Goal: Task Accomplishment & Management: Manage account settings

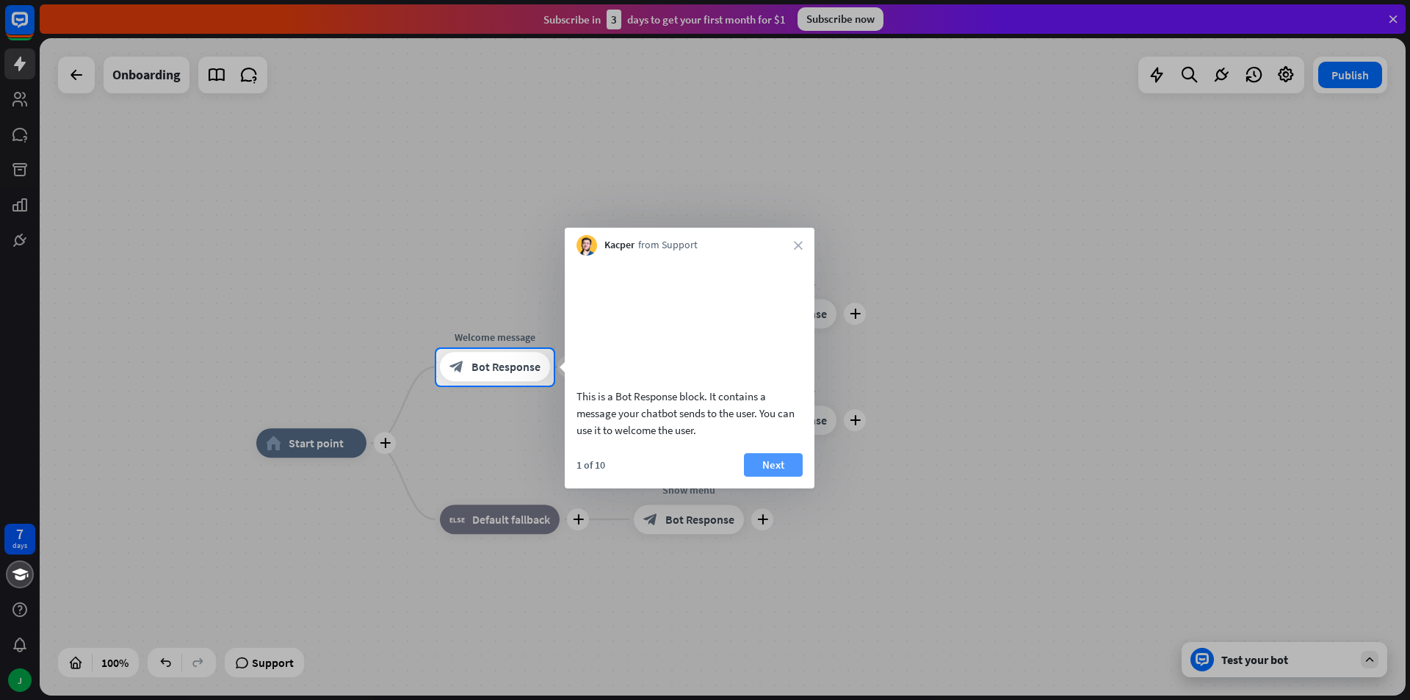
click at [772, 477] on button "Next" at bounding box center [773, 464] width 59 height 23
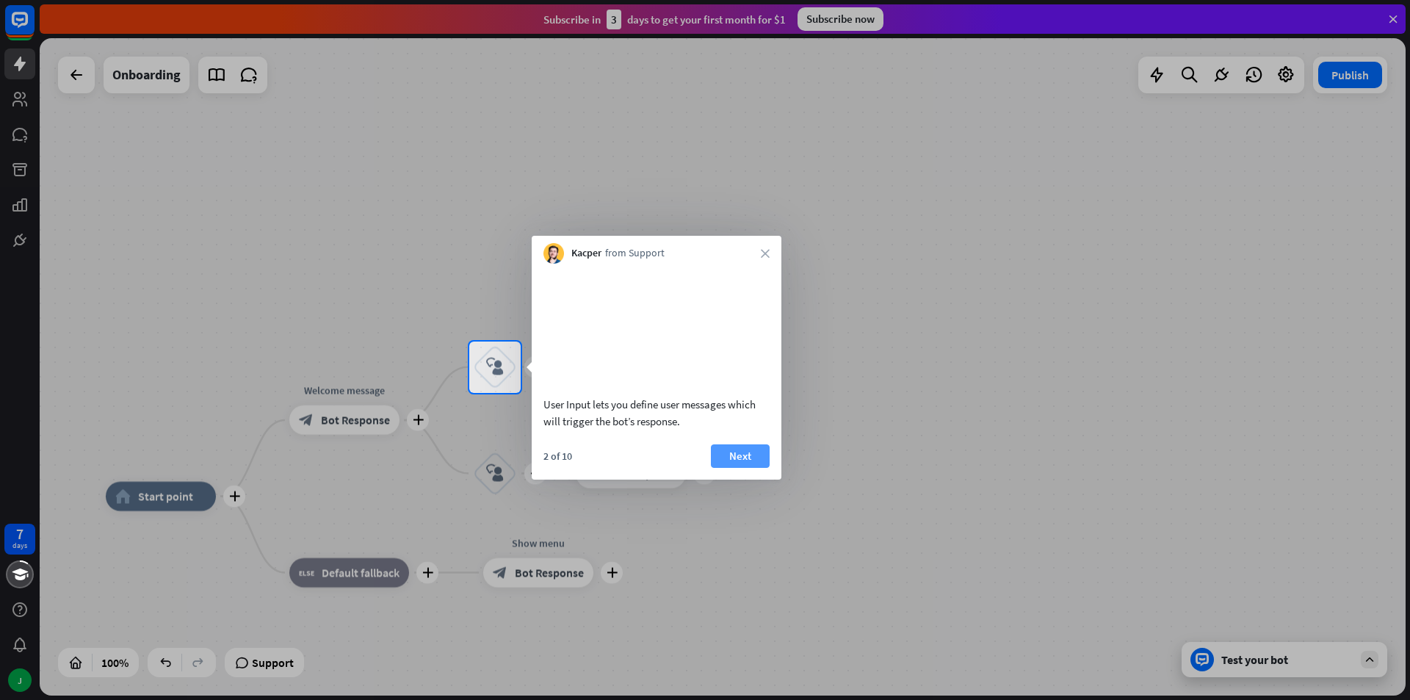
click at [734, 468] on button "Next" at bounding box center [740, 455] width 59 height 23
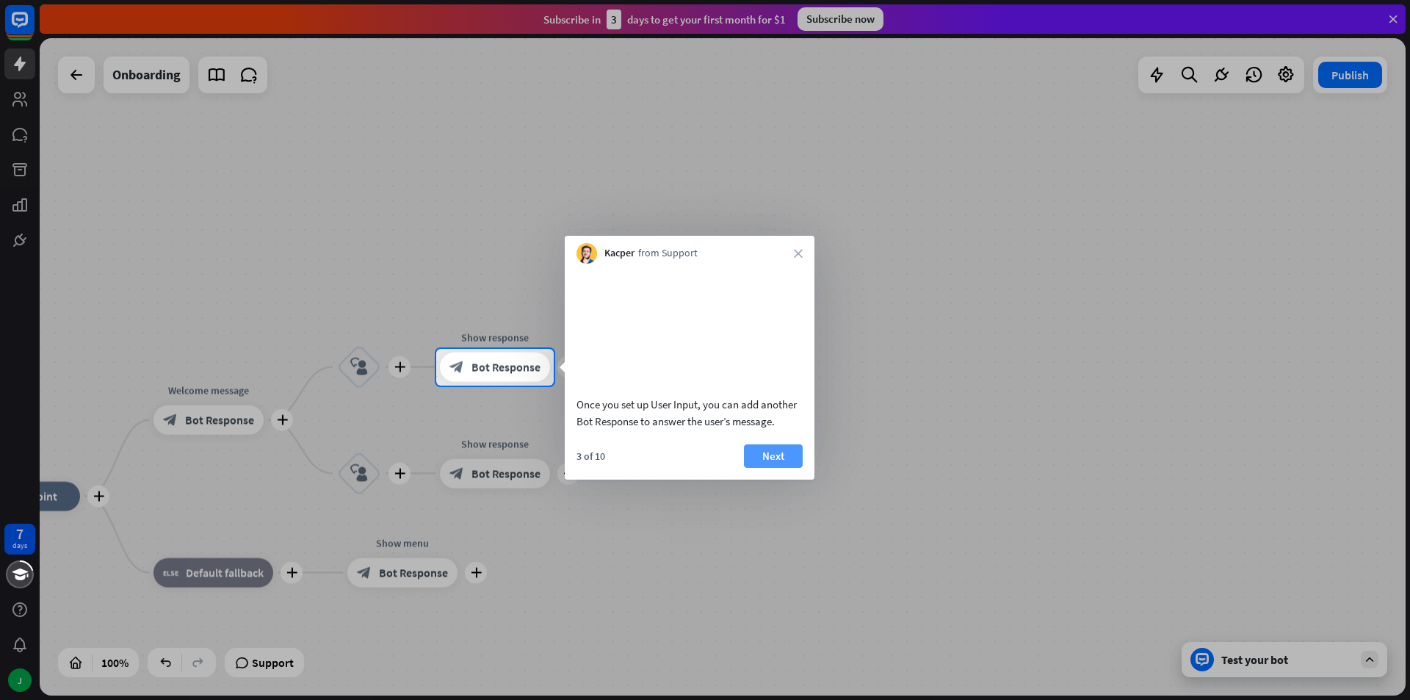
click at [750, 468] on button "Next" at bounding box center [773, 455] width 59 height 23
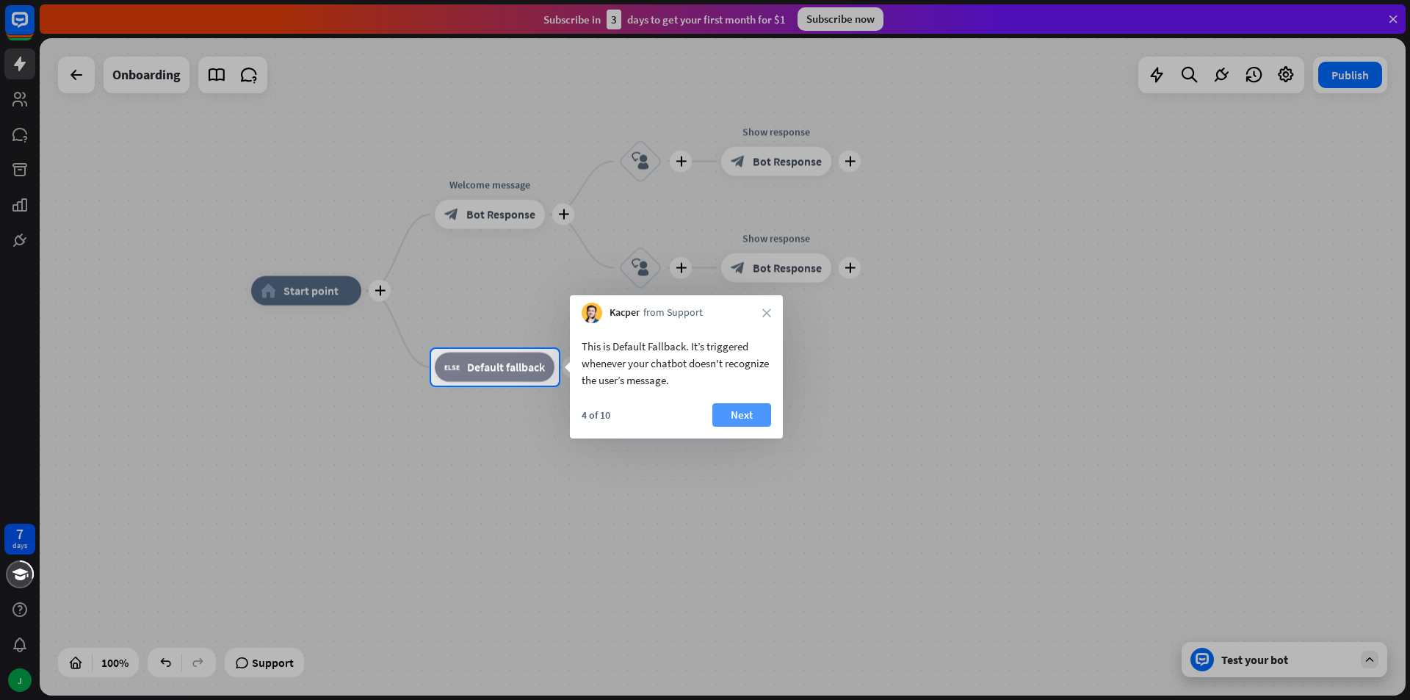
click at [742, 420] on button "Next" at bounding box center [741, 414] width 59 height 23
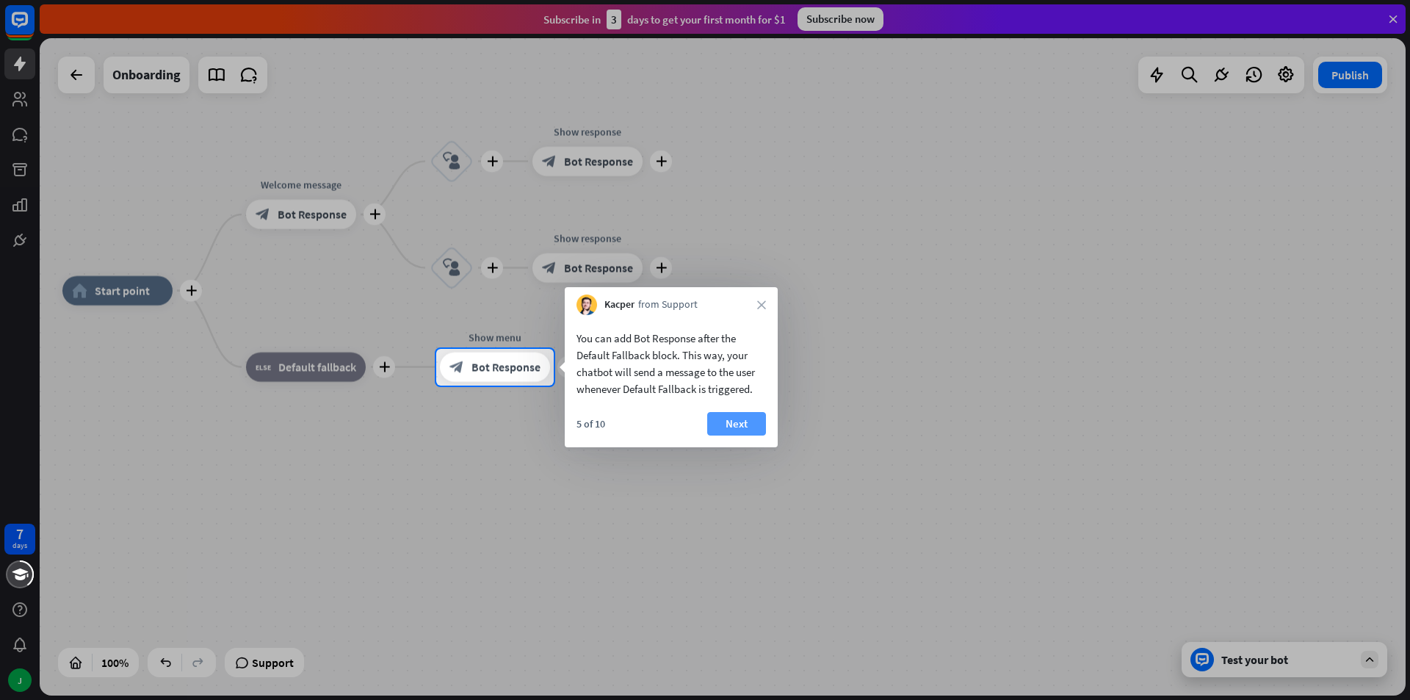
click at [758, 419] on button "Next" at bounding box center [736, 423] width 59 height 23
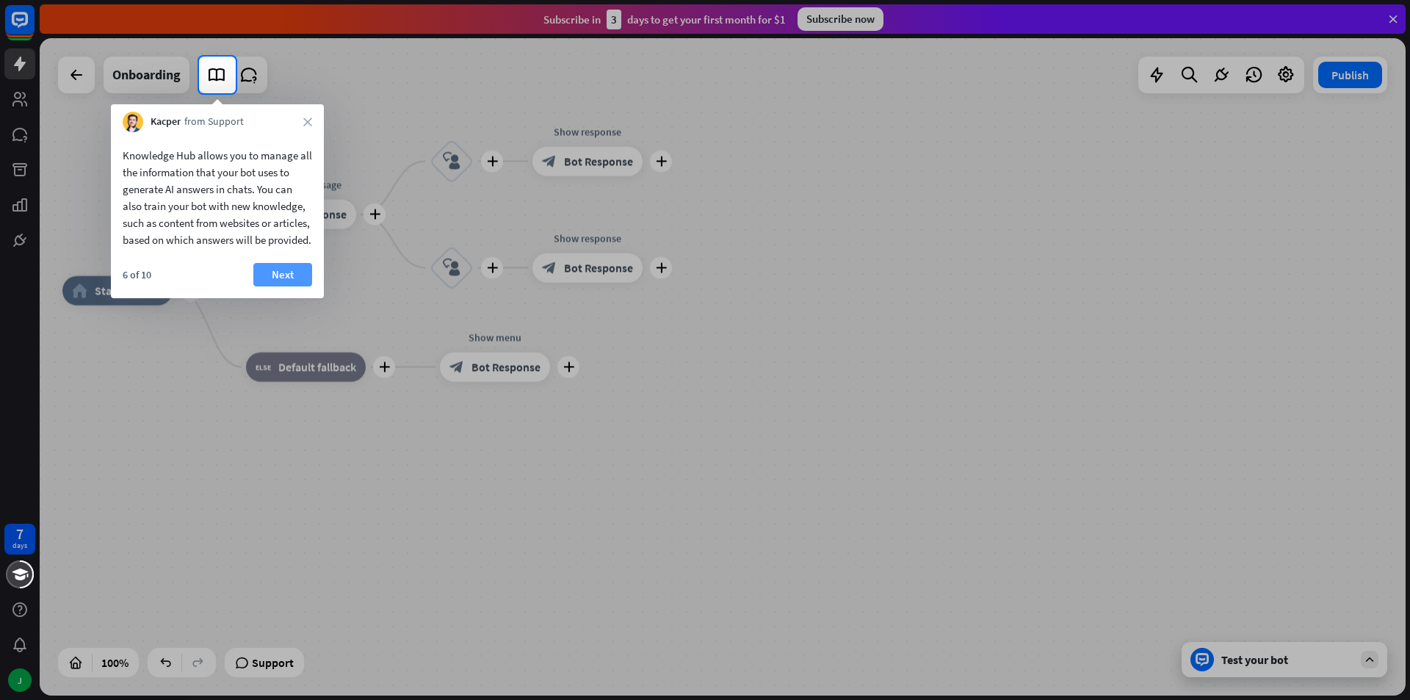
click at [285, 286] on button "Next" at bounding box center [282, 274] width 59 height 23
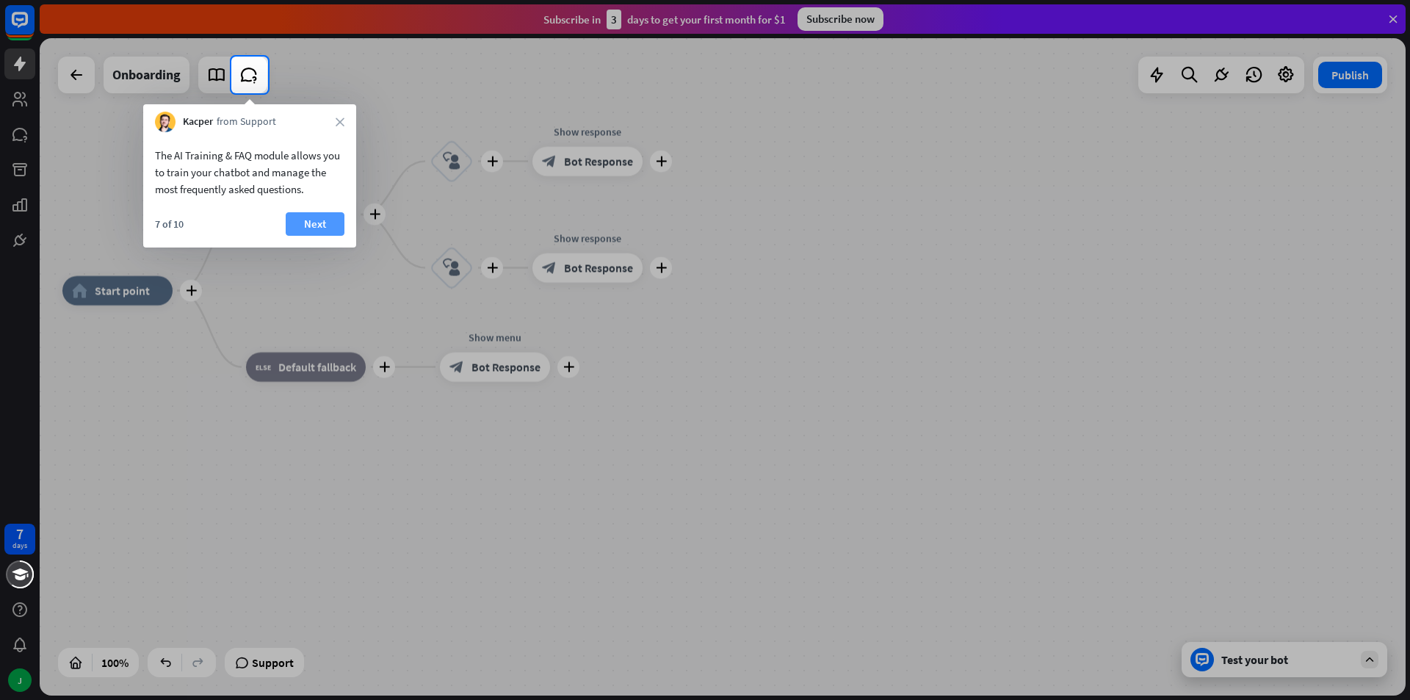
click at [315, 220] on button "Next" at bounding box center [315, 223] width 59 height 23
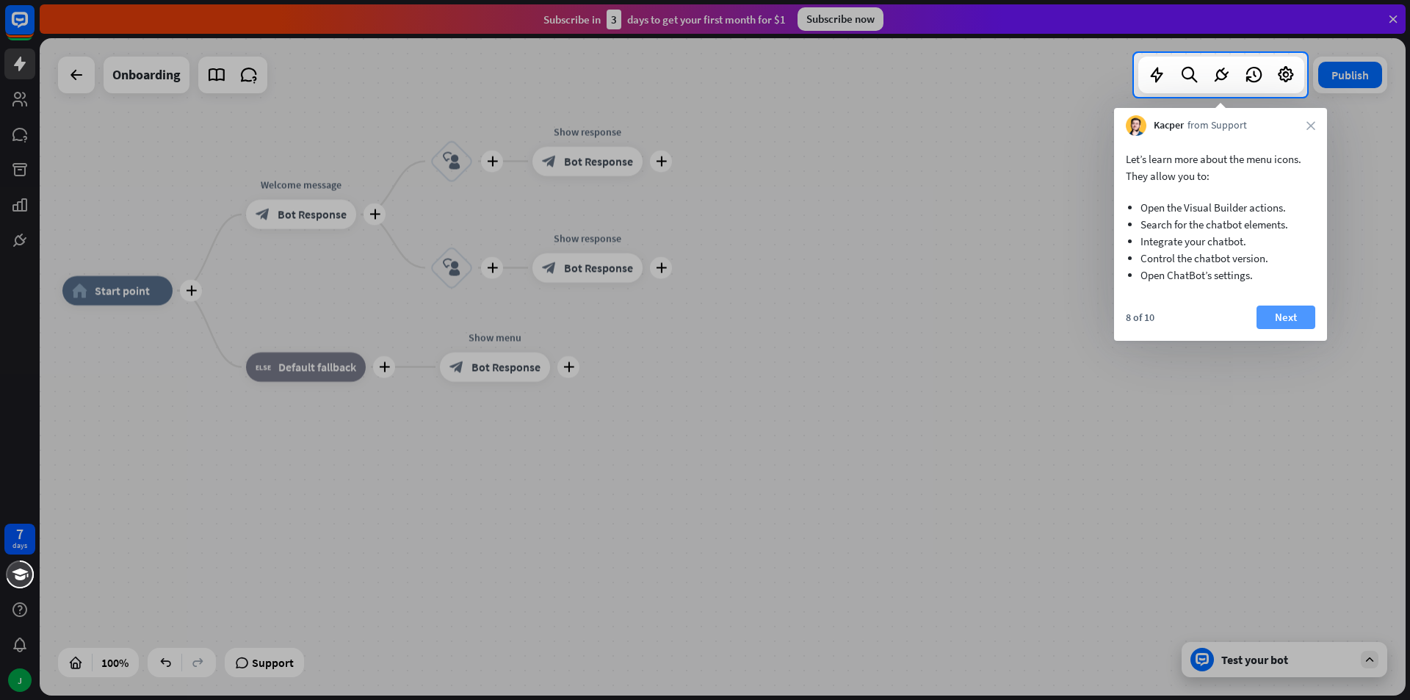
click at [1267, 320] on button "Next" at bounding box center [1285, 316] width 59 height 23
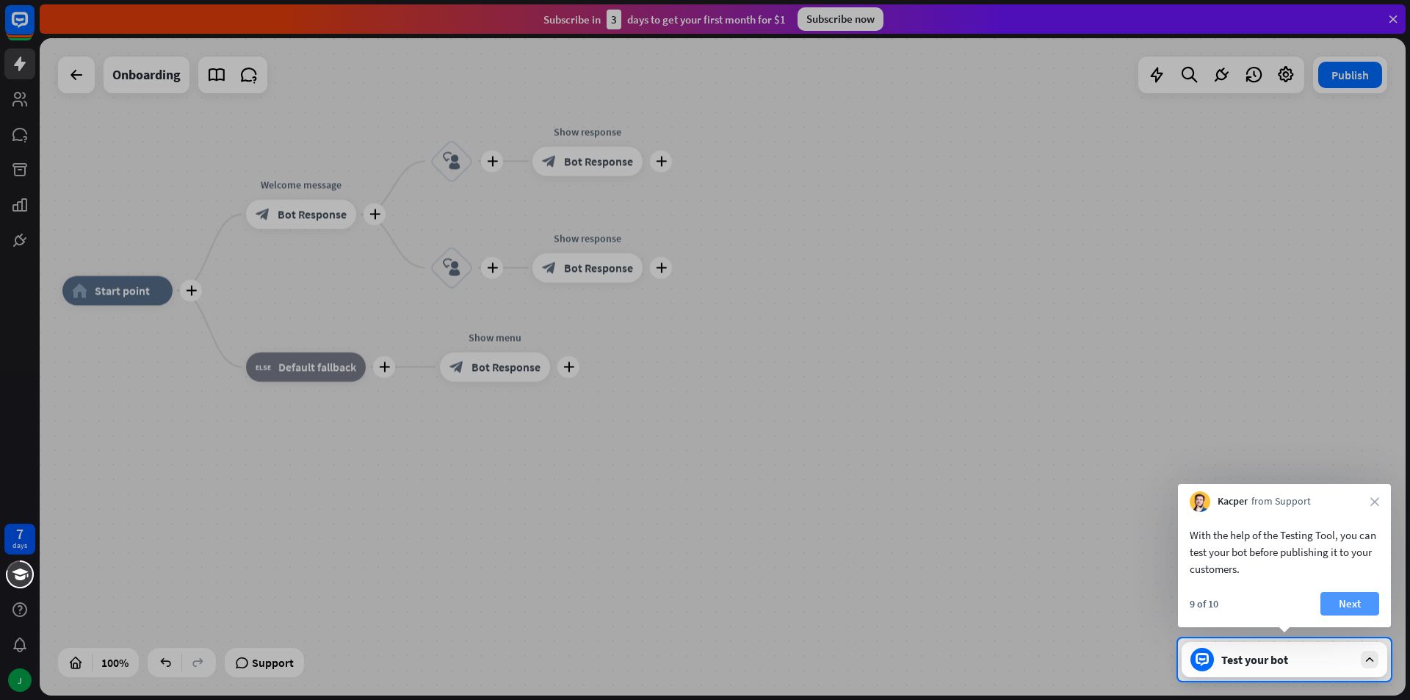
click at [1335, 604] on button "Next" at bounding box center [1349, 603] width 59 height 23
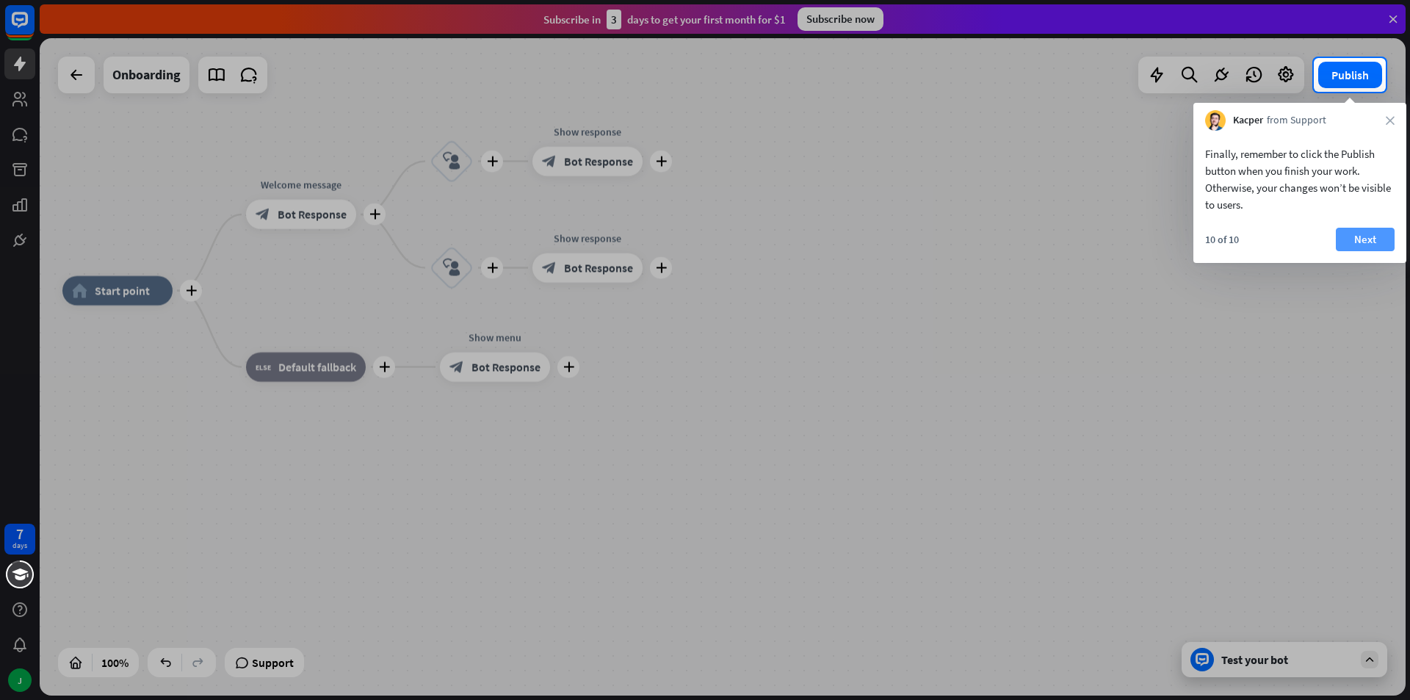
click at [1368, 234] on button "Next" at bounding box center [1365, 239] width 59 height 23
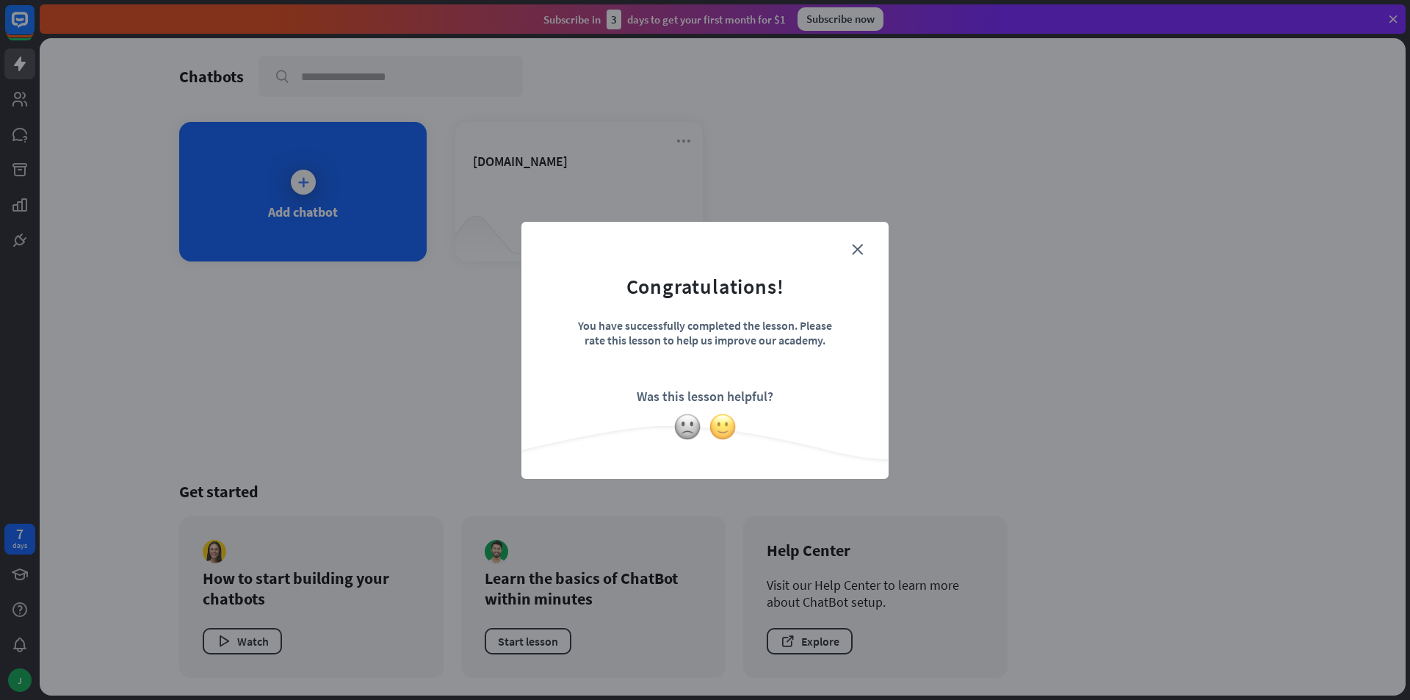
click at [717, 428] on img at bounding box center [723, 427] width 28 height 28
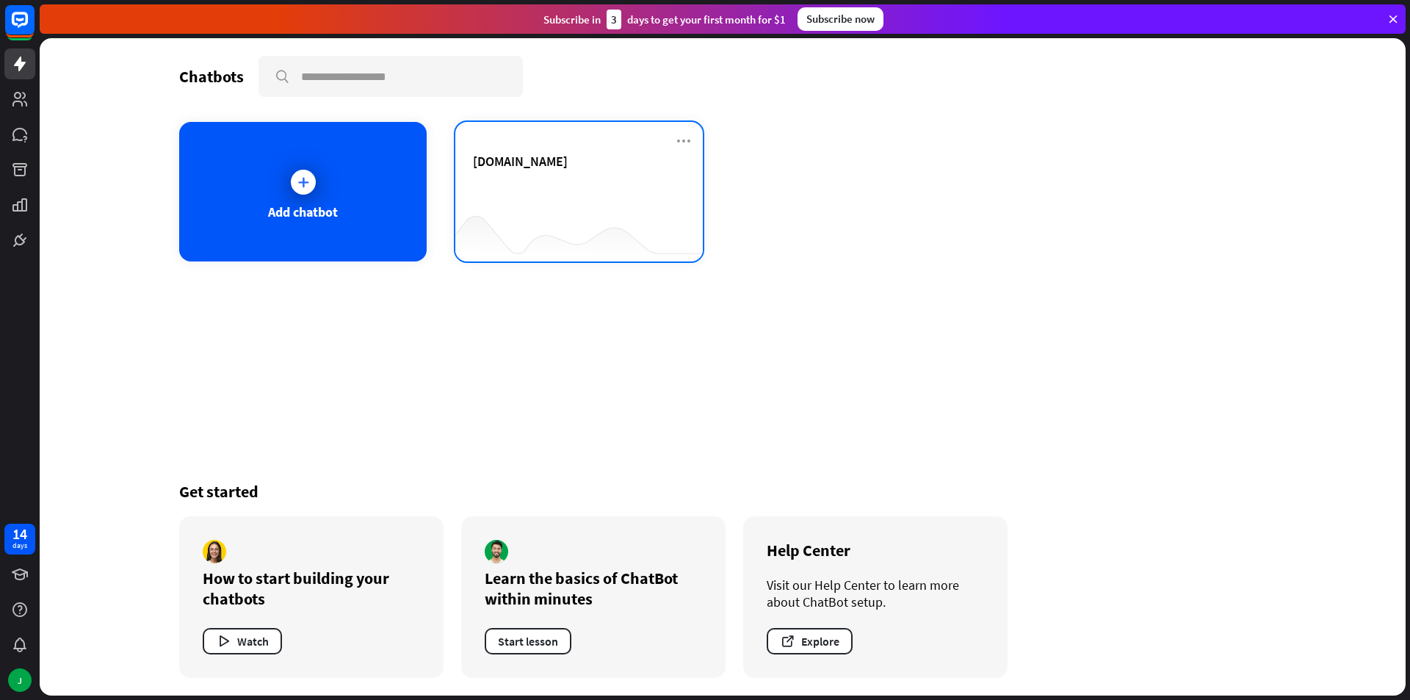
click at [568, 165] on span "[DOMAIN_NAME]" at bounding box center [520, 161] width 95 height 17
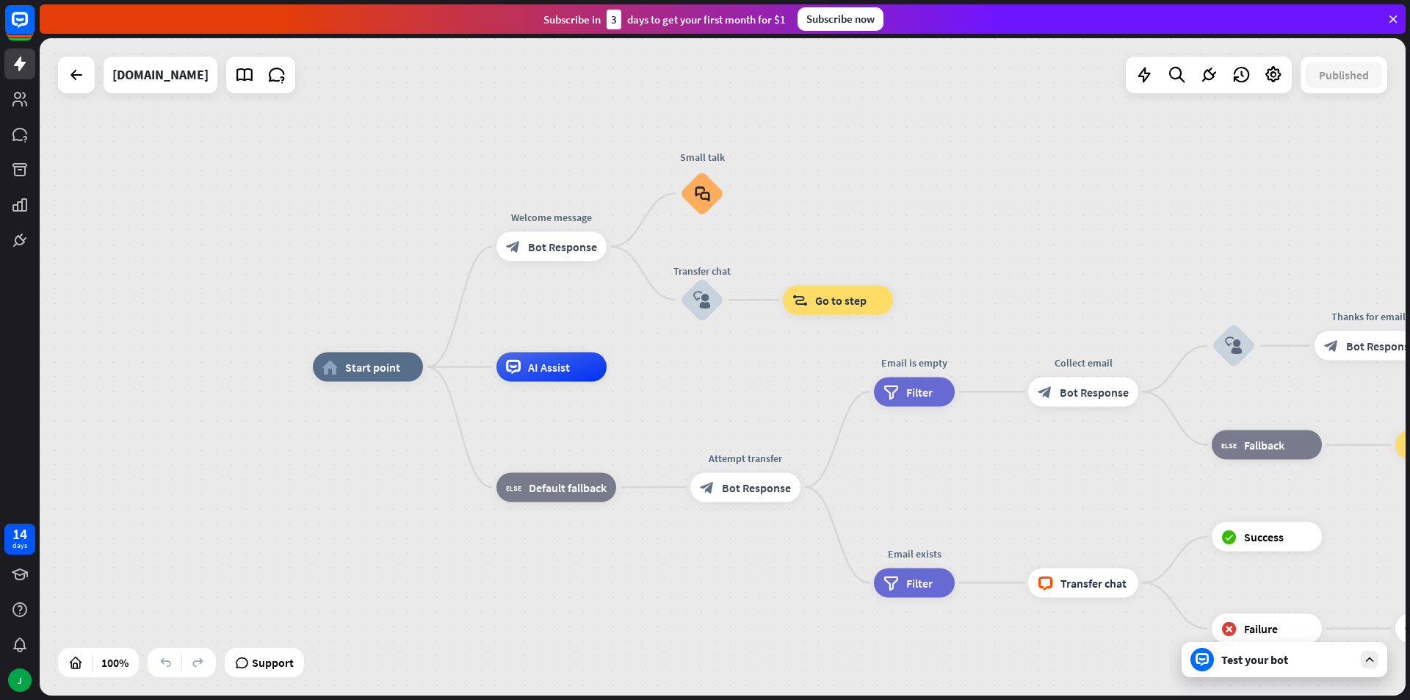
click at [65, 92] on div at bounding box center [76, 75] width 37 height 37
click at [78, 81] on icon at bounding box center [77, 75] width 18 height 18
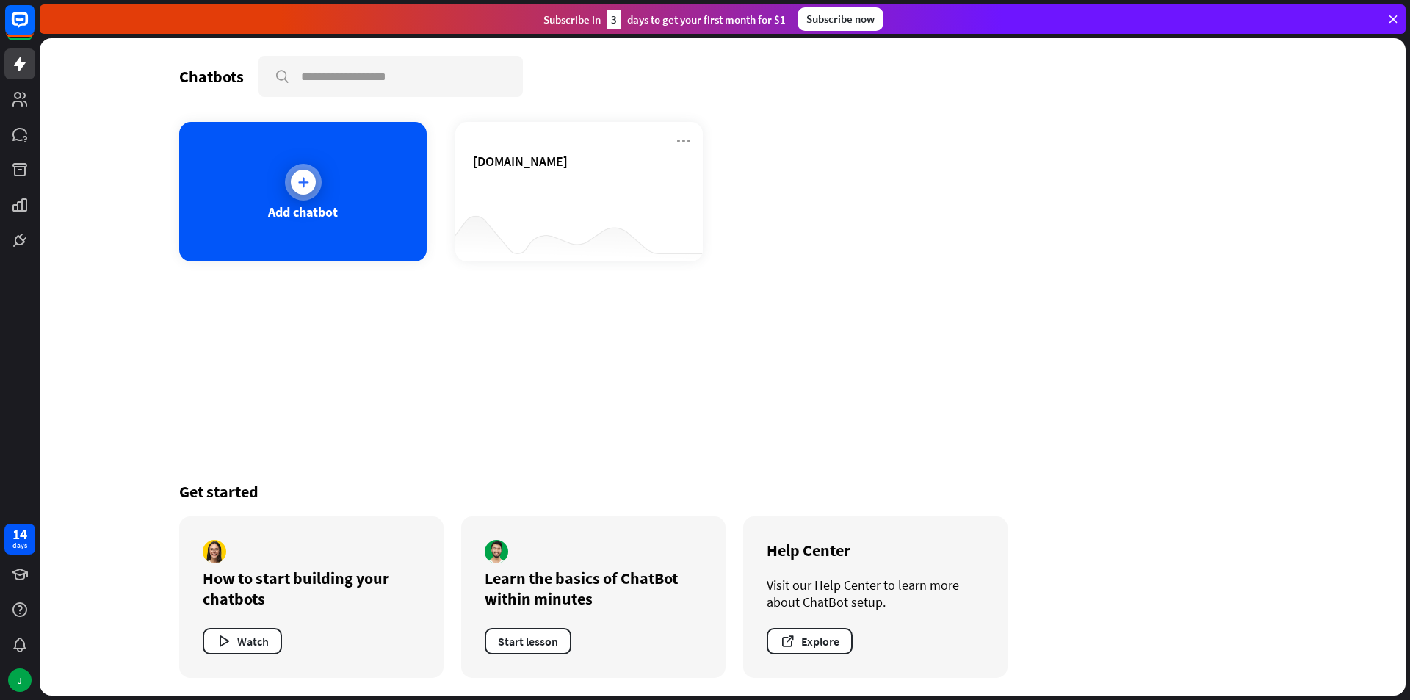
click at [305, 197] on div at bounding box center [303, 182] width 37 height 37
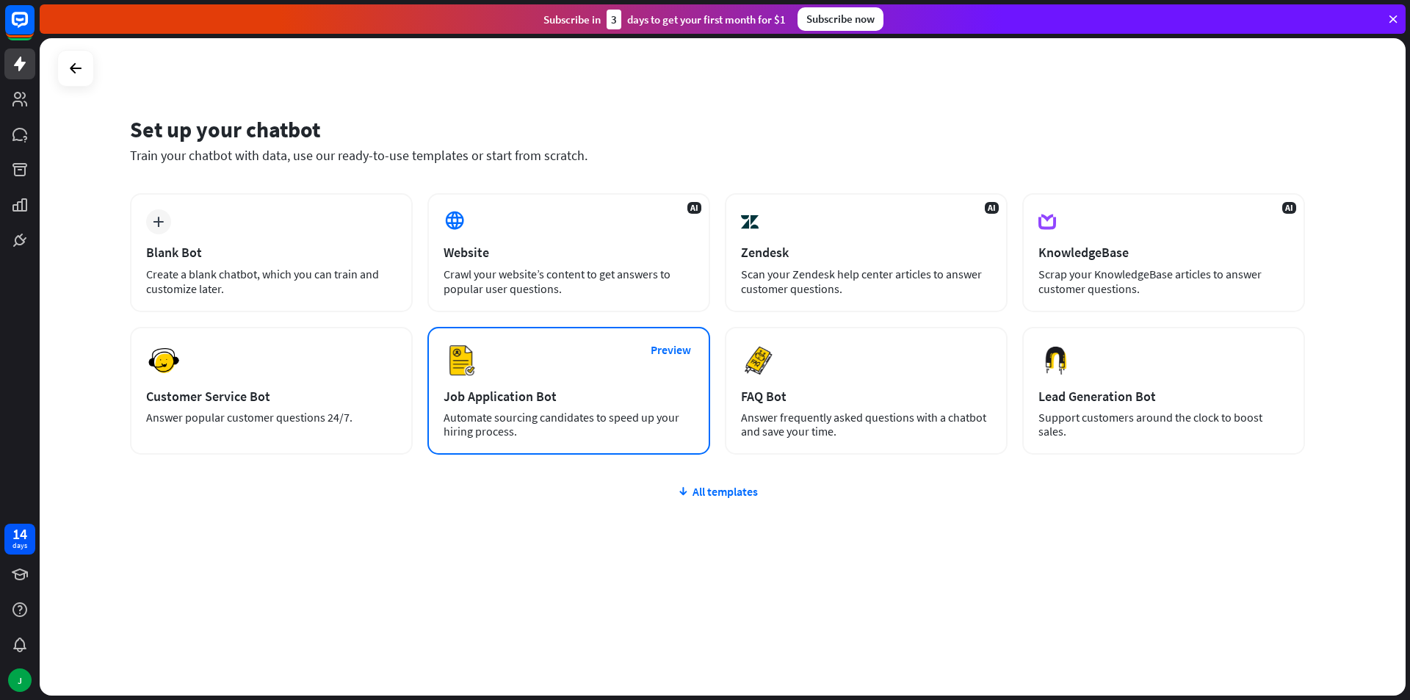
click at [511, 401] on div "Job Application Bot" at bounding box center [568, 396] width 250 height 17
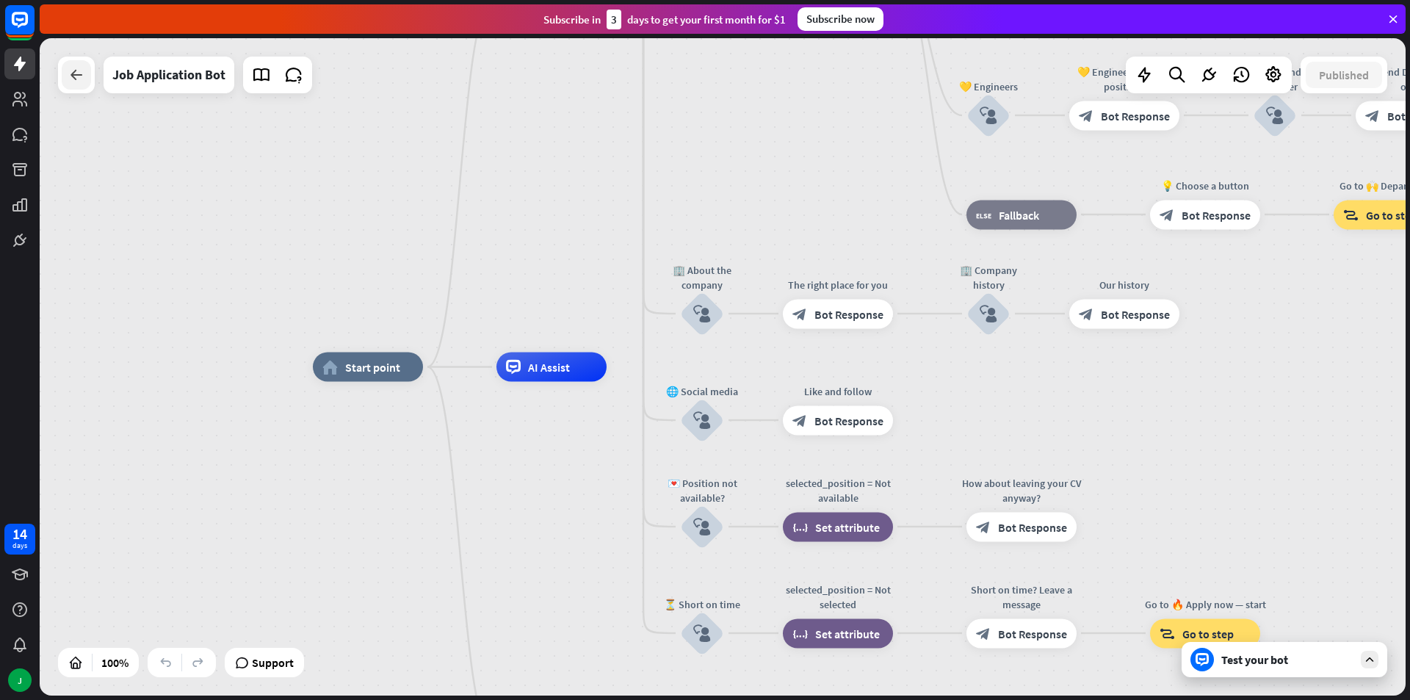
click at [80, 87] on div at bounding box center [76, 74] width 29 height 29
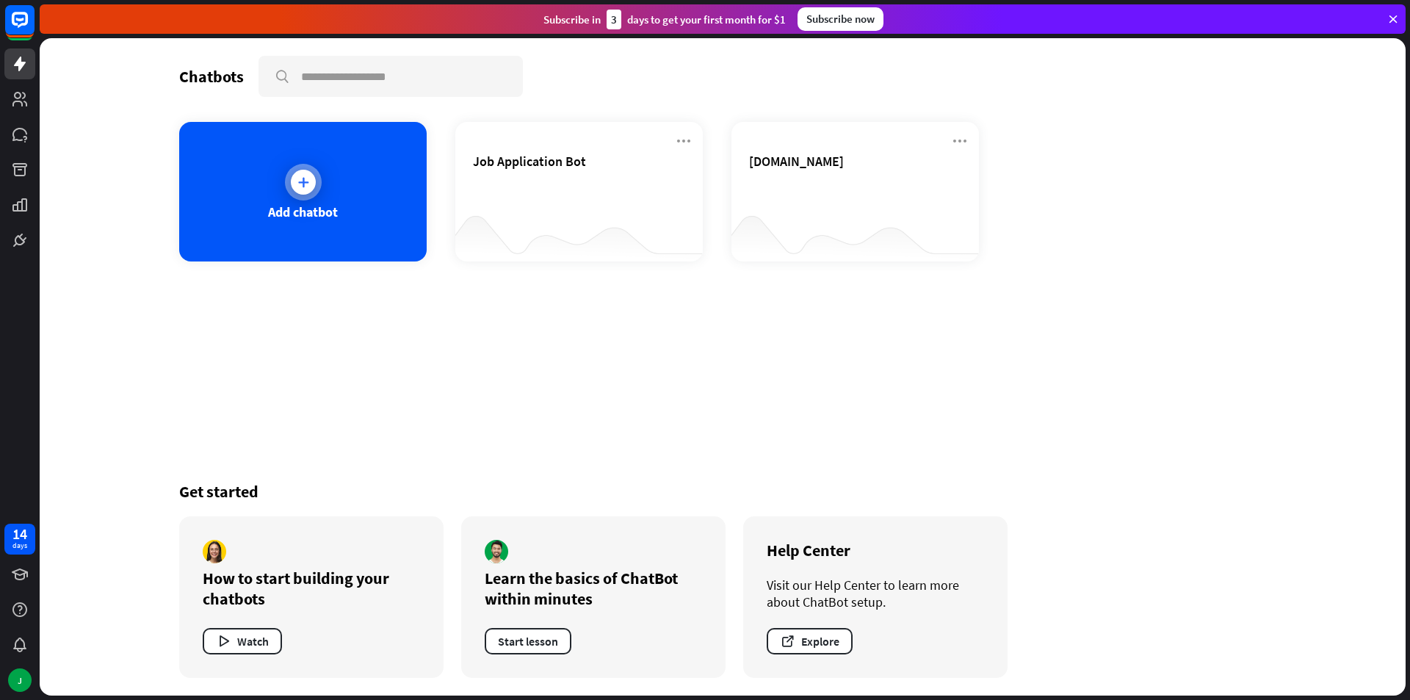
click at [285, 197] on div "Add chatbot" at bounding box center [302, 192] width 247 height 140
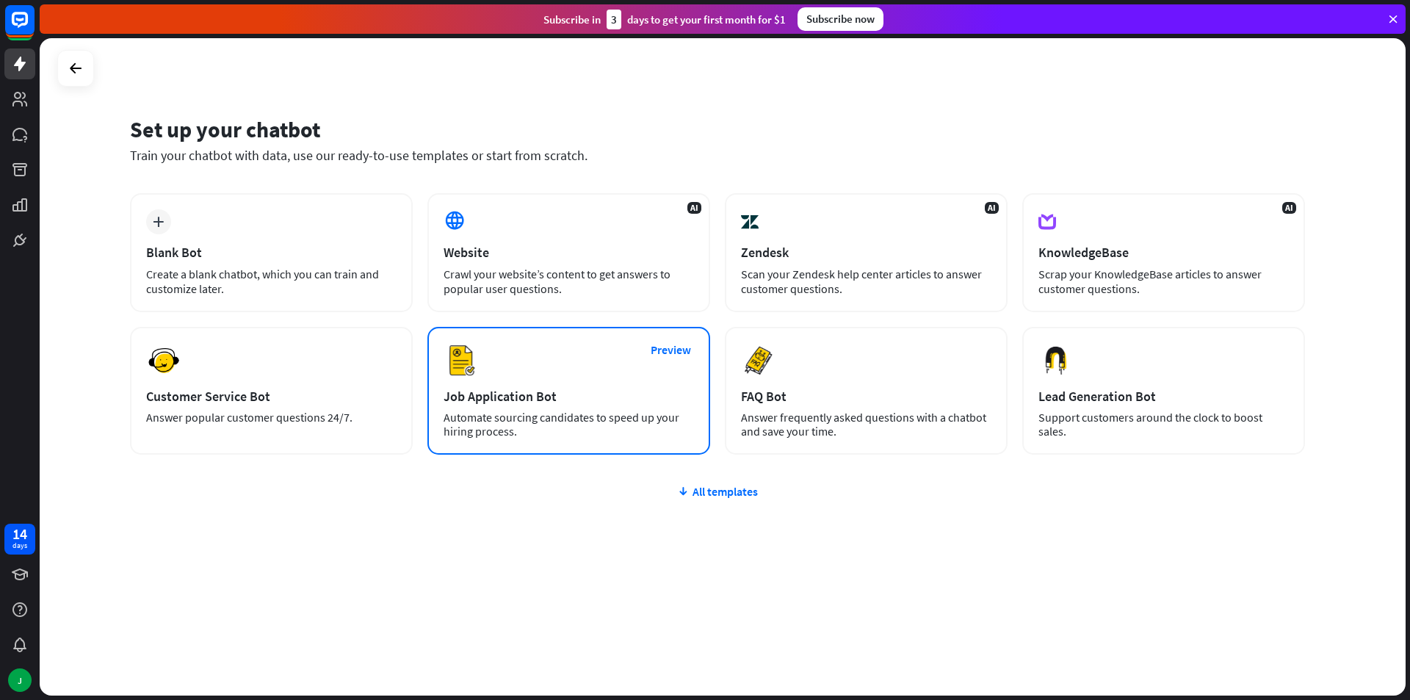
click at [568, 391] on div "Job Application Bot" at bounding box center [568, 396] width 250 height 17
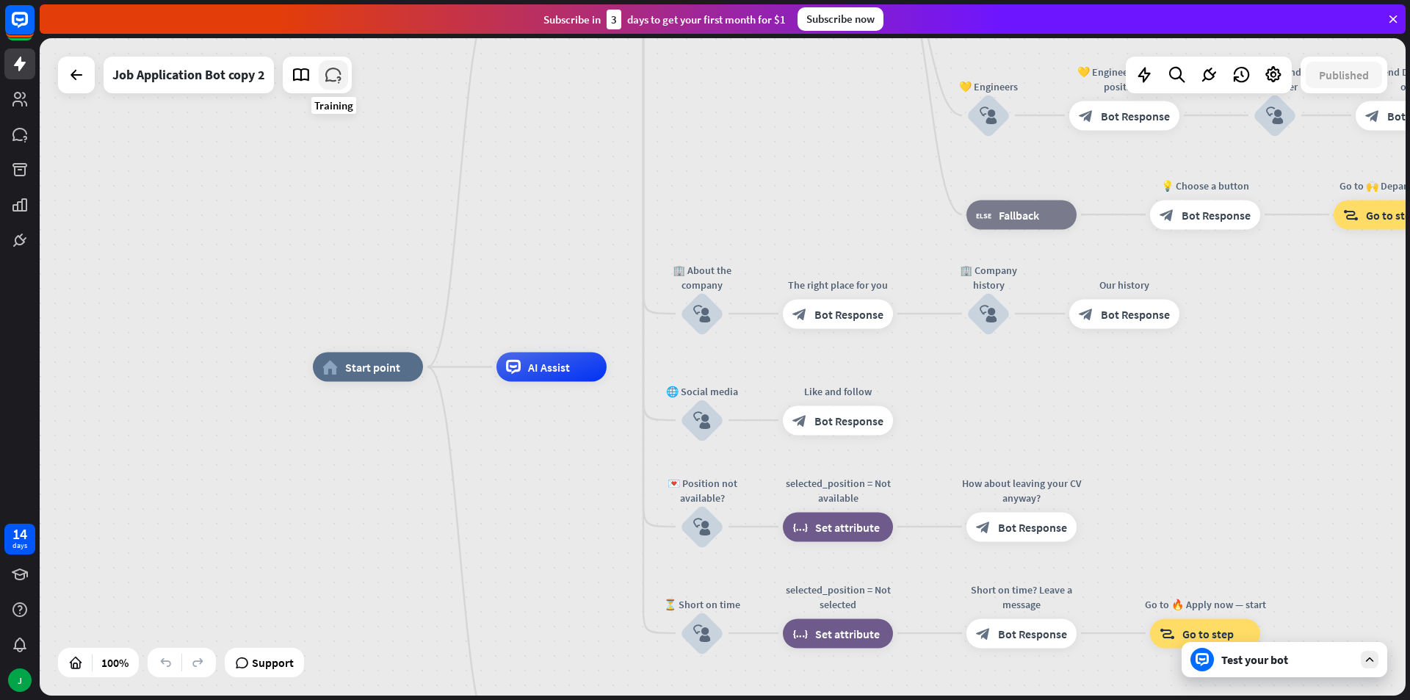
click at [340, 77] on icon at bounding box center [333, 74] width 19 height 19
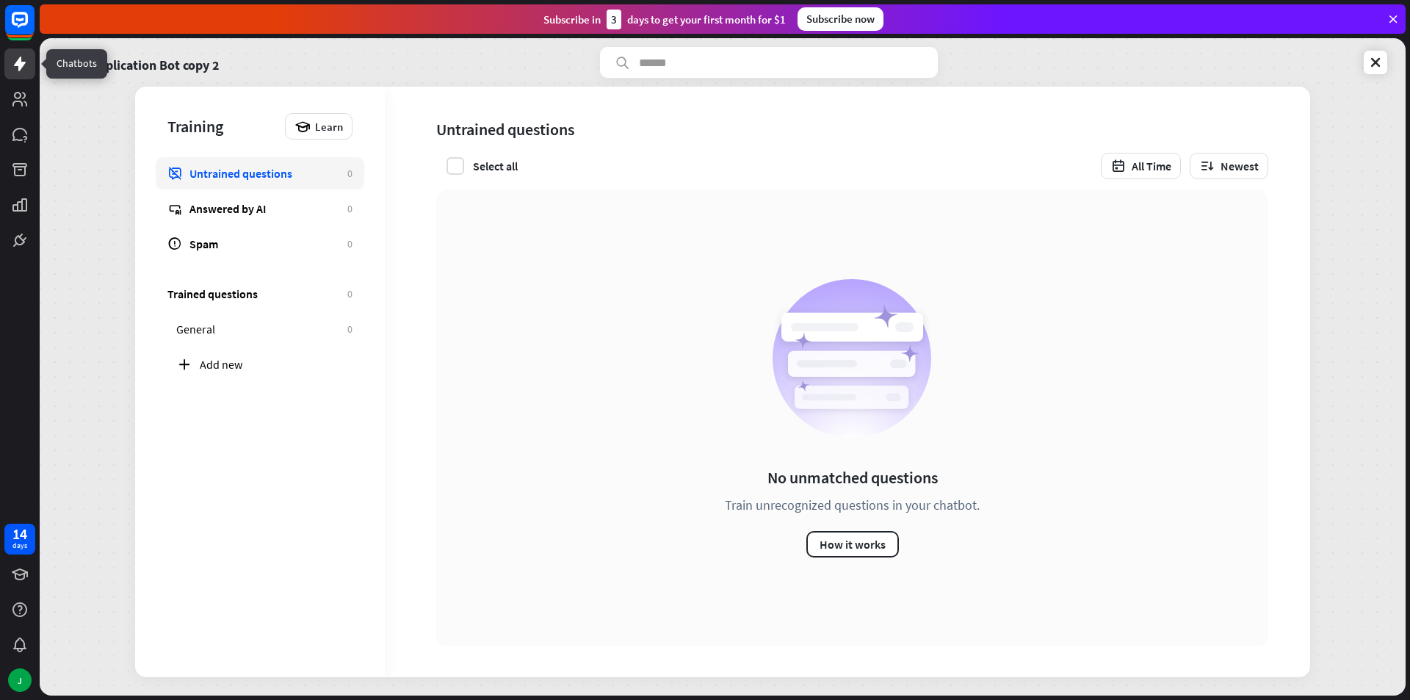
click at [20, 70] on icon at bounding box center [20, 64] width 12 height 15
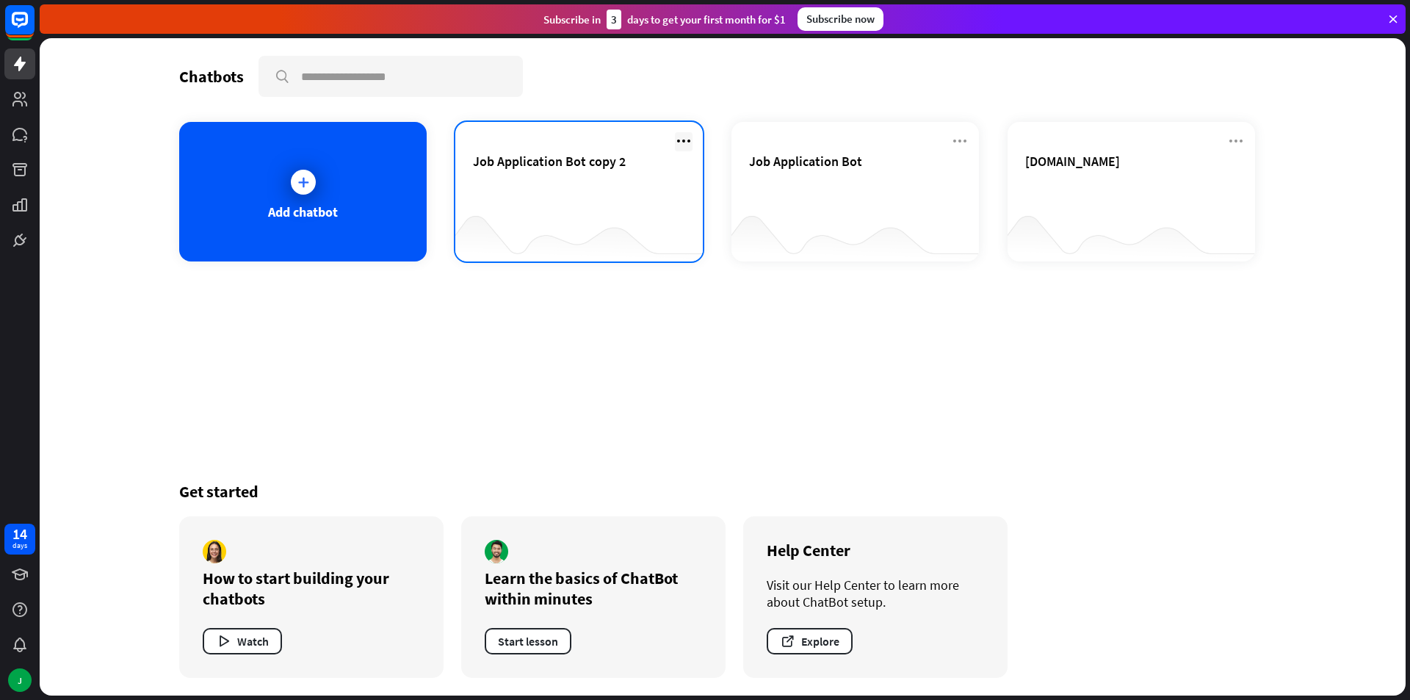
click at [689, 144] on icon at bounding box center [684, 141] width 18 height 18
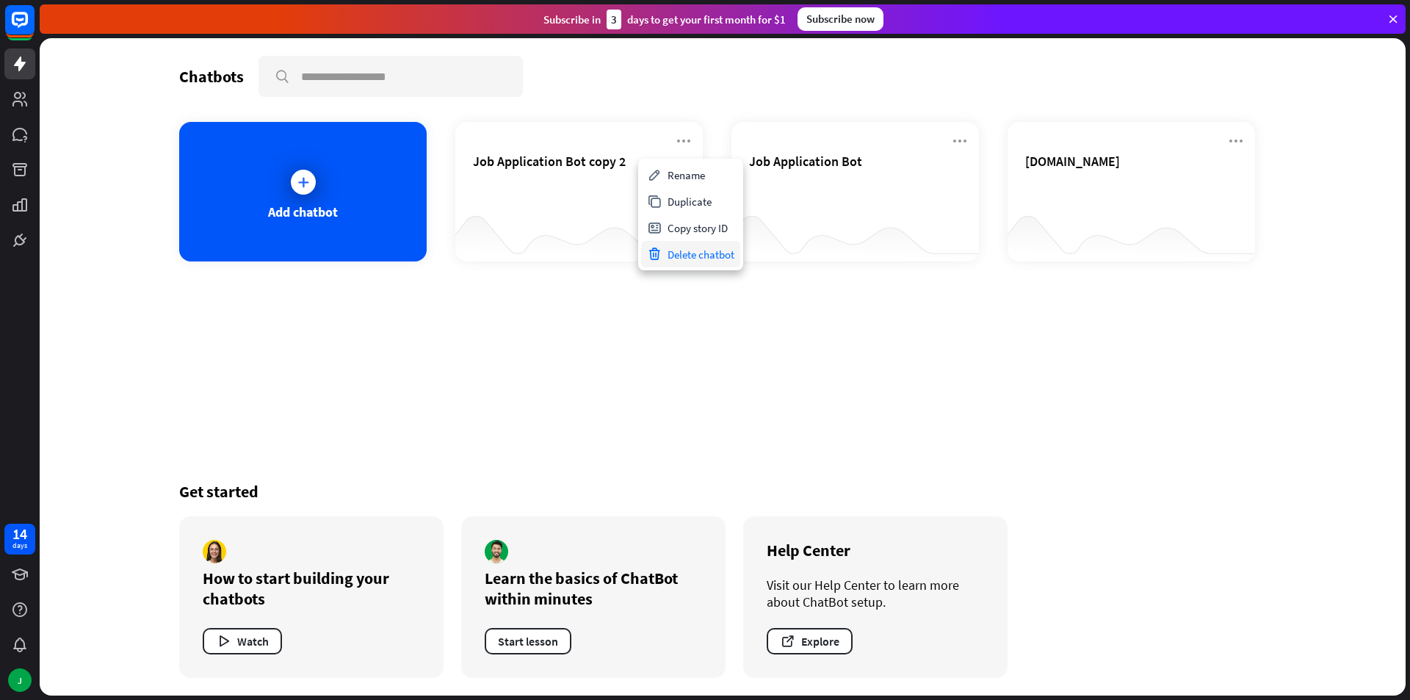
click at [707, 261] on div "Delete chatbot" at bounding box center [690, 254] width 99 height 26
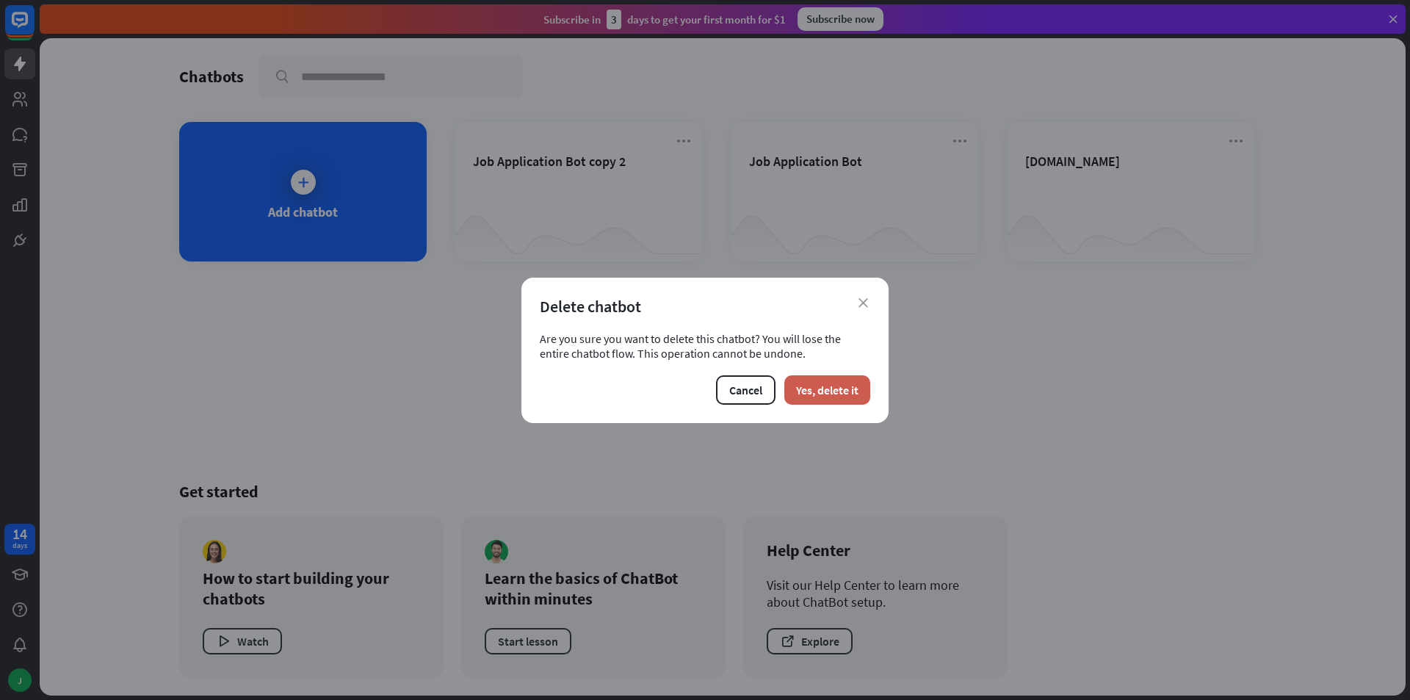
click at [822, 395] on button "Yes, delete it" at bounding box center [827, 389] width 86 height 29
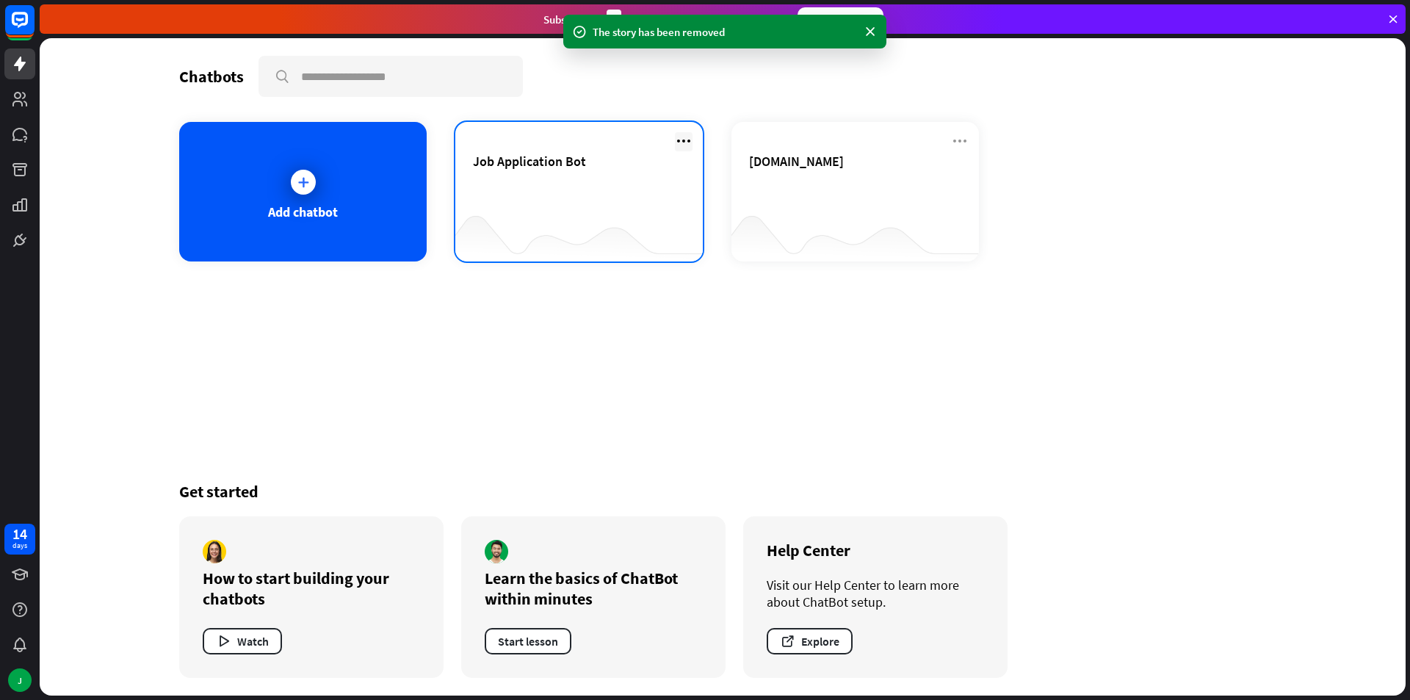
click at [683, 144] on icon at bounding box center [684, 141] width 18 height 18
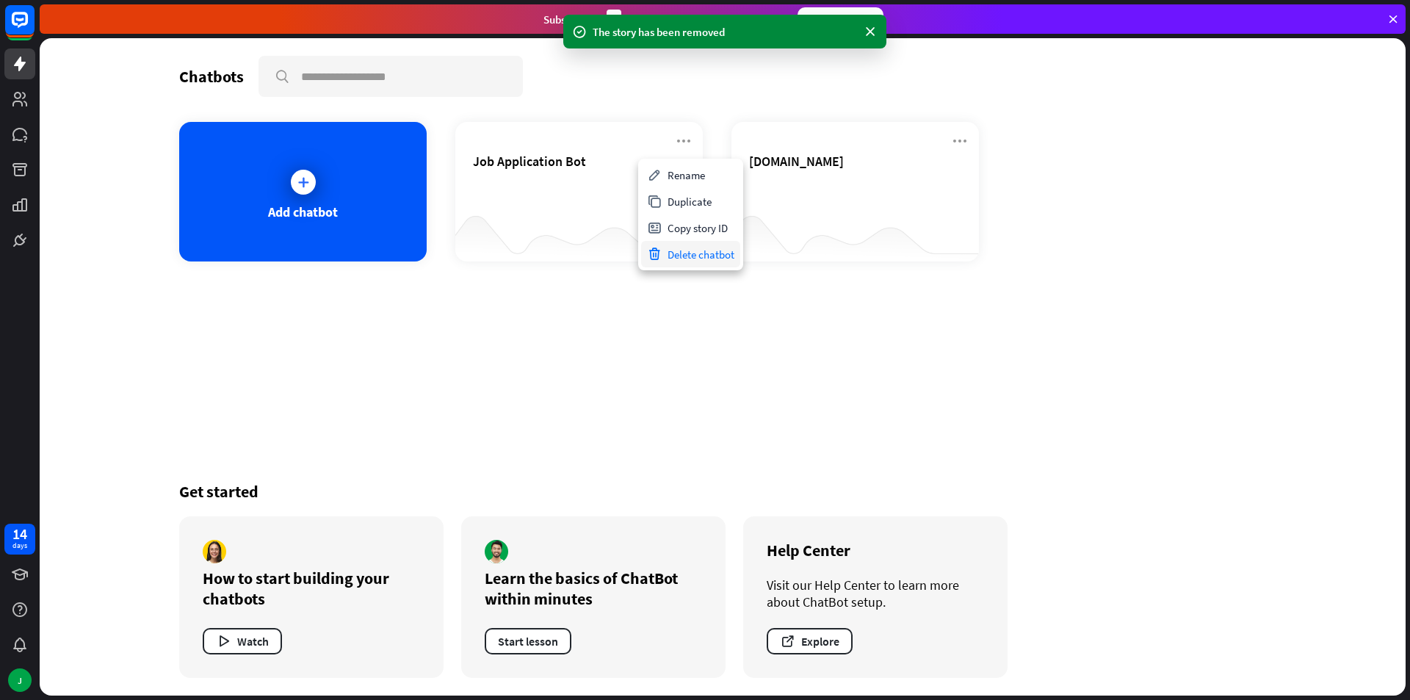
click at [704, 258] on div "Delete chatbot" at bounding box center [690, 254] width 99 height 26
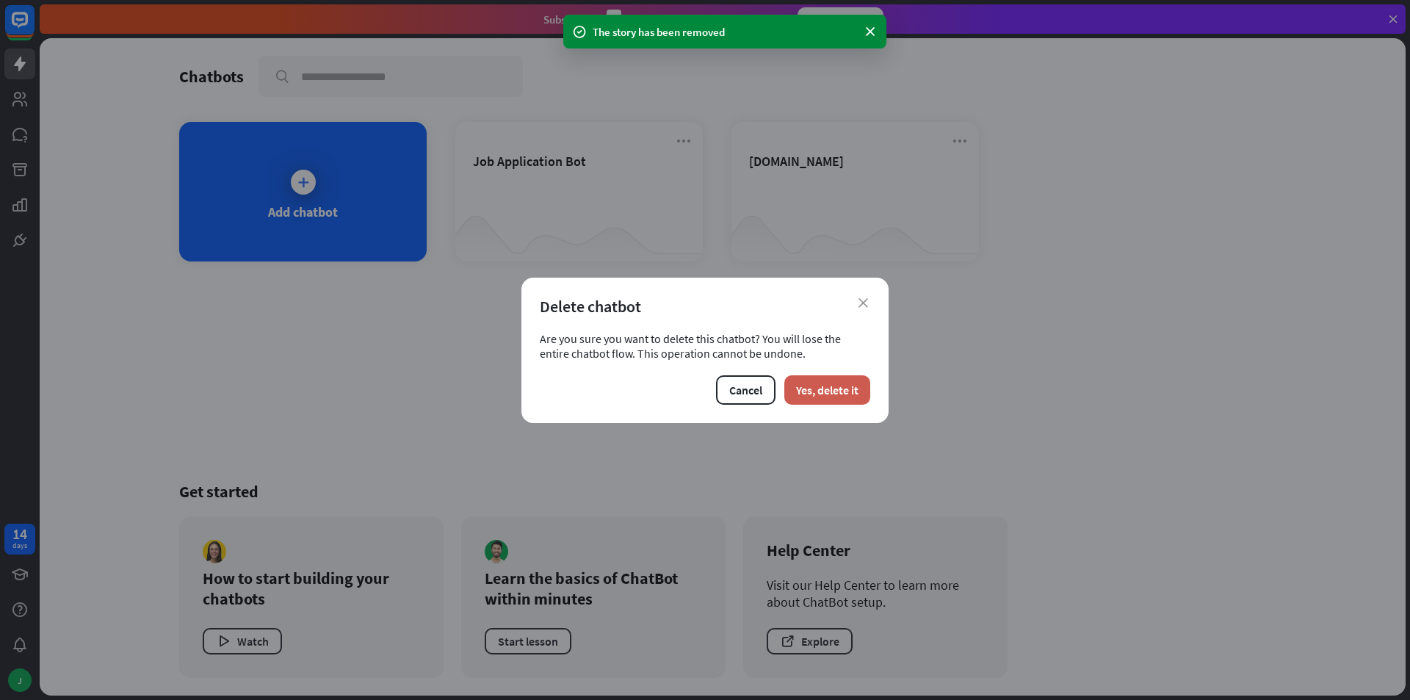
click at [829, 376] on button "Yes, delete it" at bounding box center [827, 389] width 86 height 29
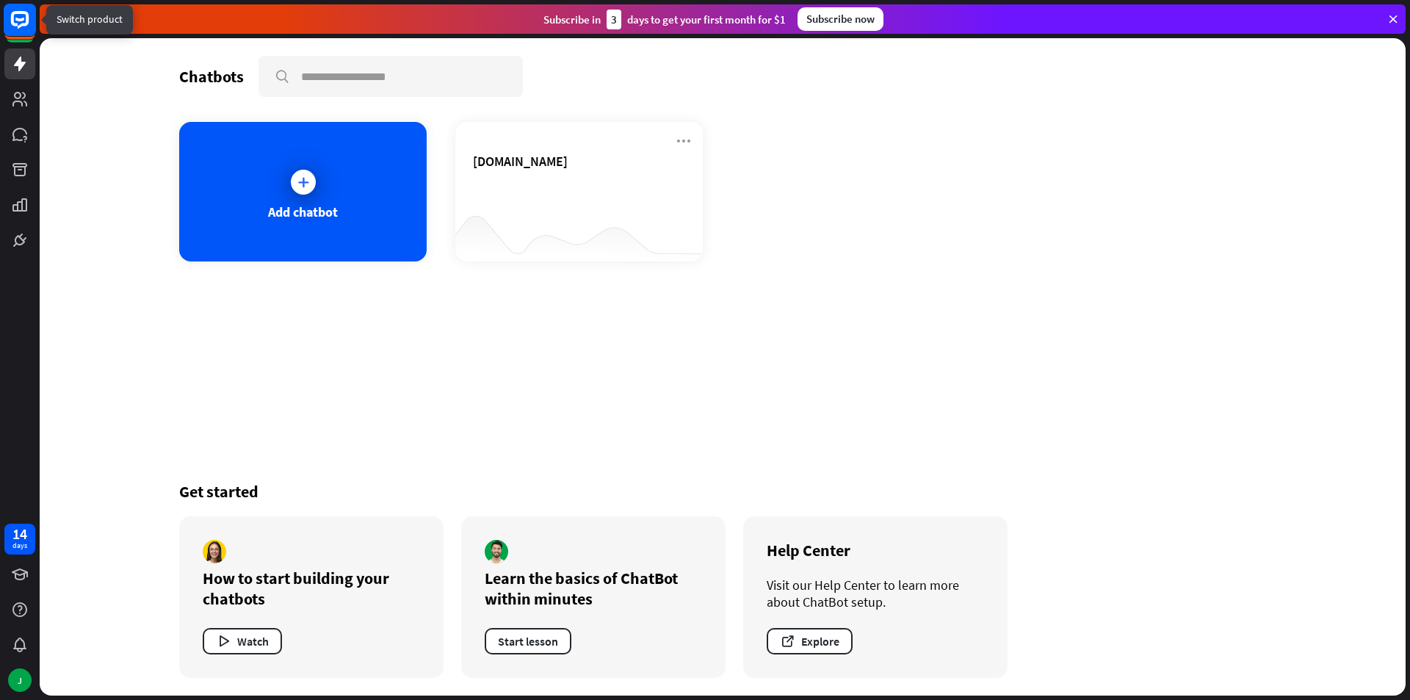
click at [10, 17] on rect at bounding box center [20, 20] width 32 height 32
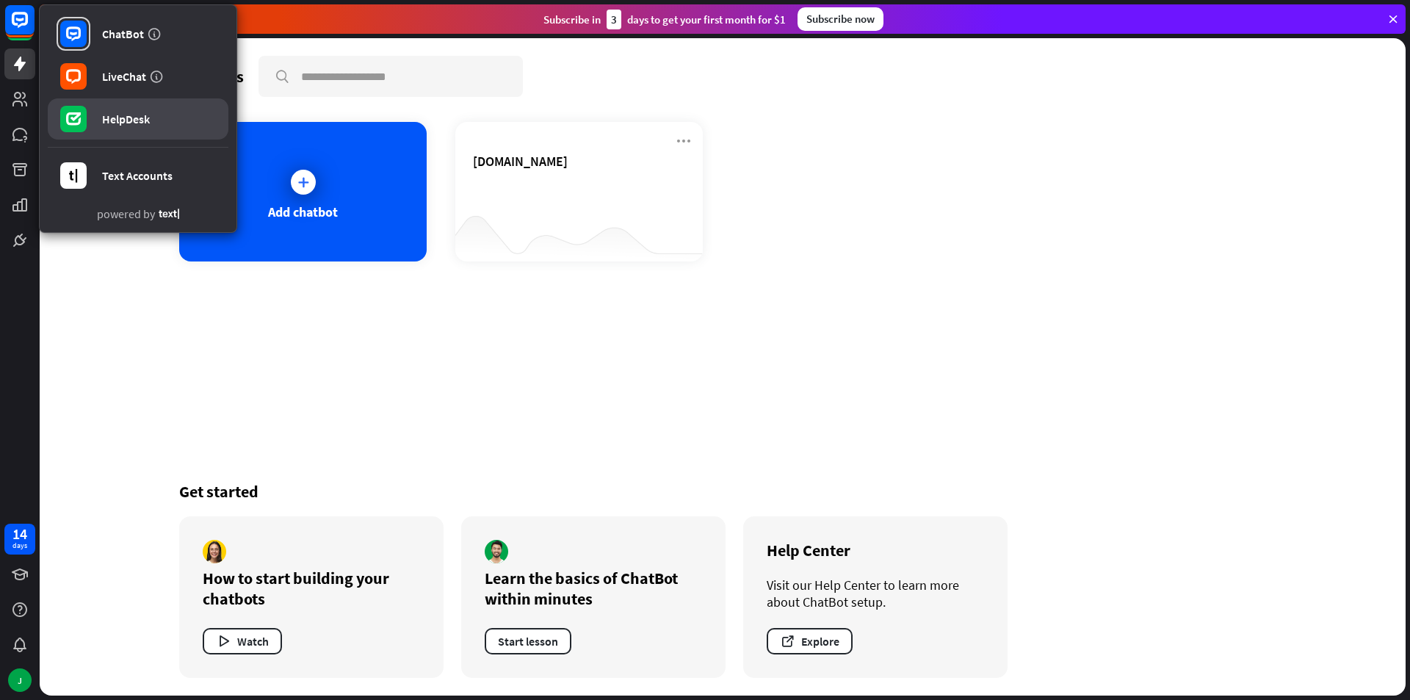
click at [157, 117] on link "HelpDesk" at bounding box center [138, 118] width 181 height 41
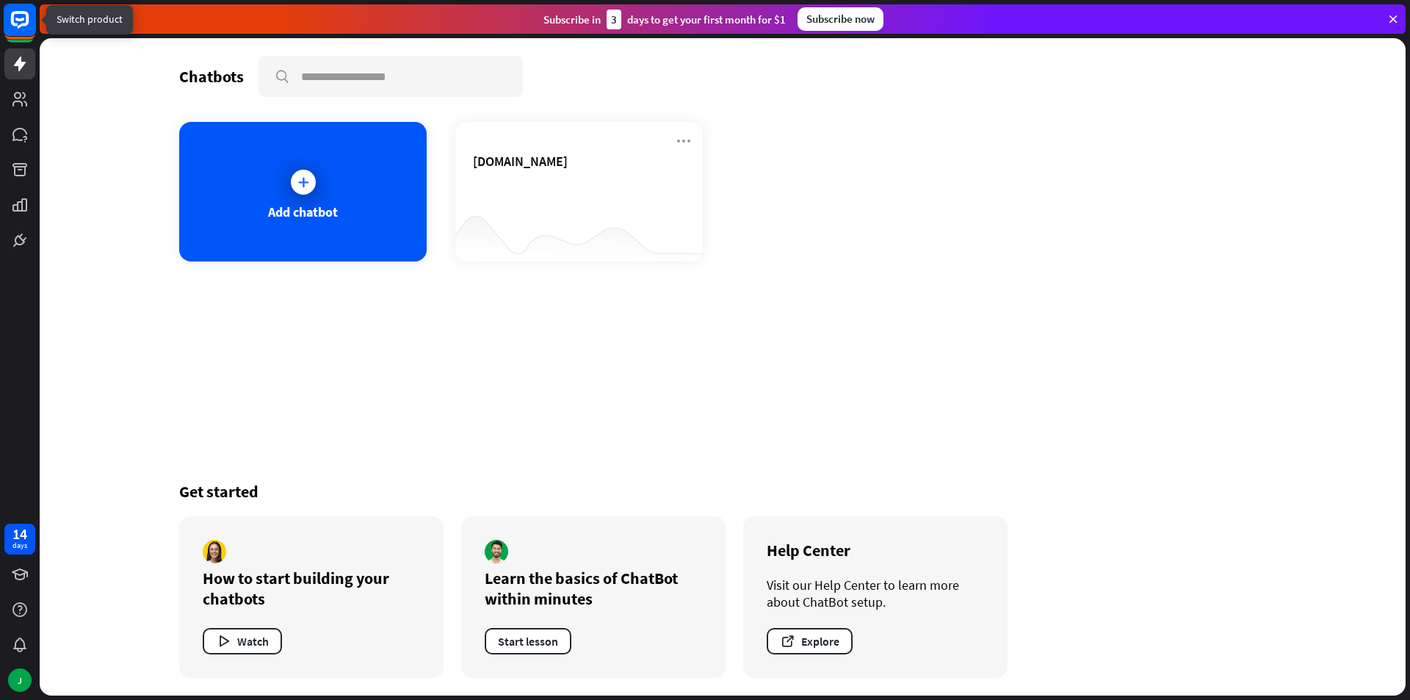
click at [21, 28] on rect at bounding box center [20, 20] width 32 height 32
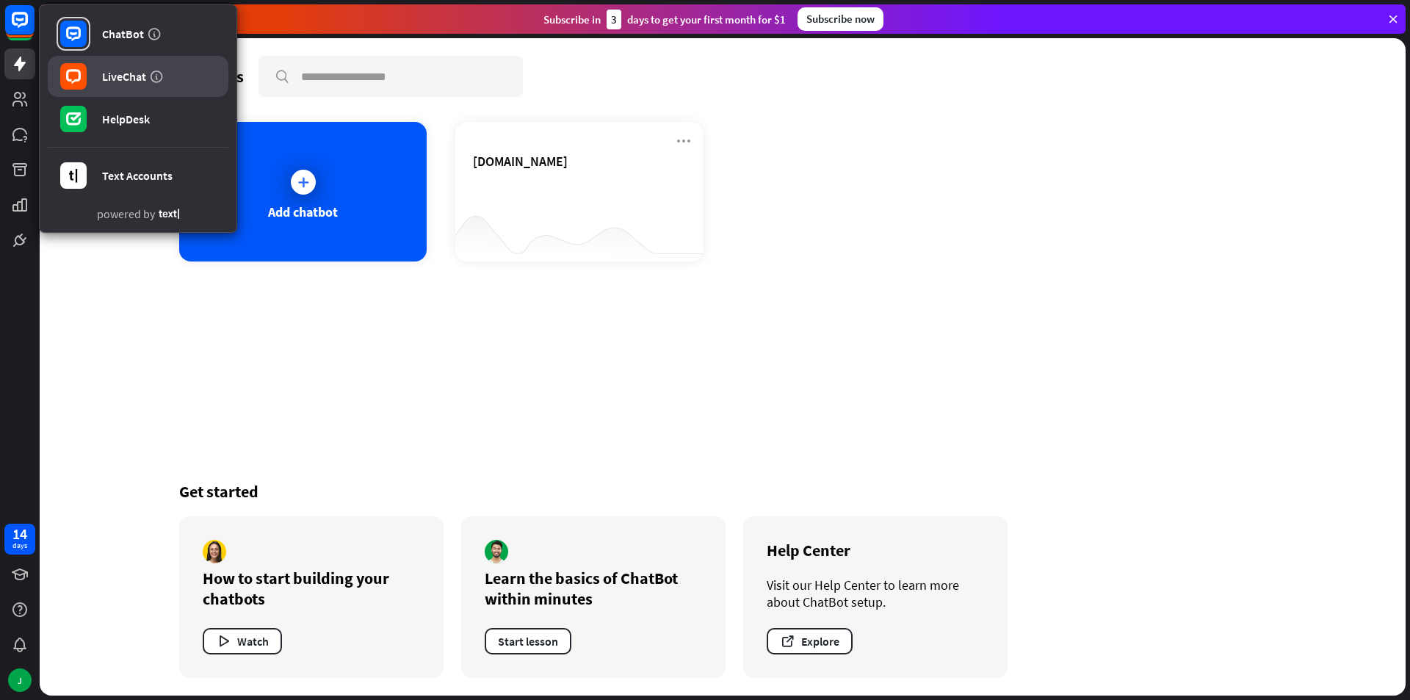
click at [135, 82] on div "LiveChat" at bounding box center [124, 76] width 44 height 15
